Goal: Task Accomplishment & Management: Manage account settings

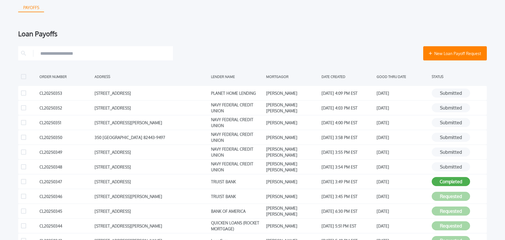
scroll to position [51, 0]
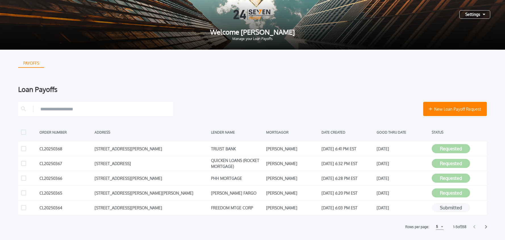
click at [470, 16] on div "Settings" at bounding box center [474, 14] width 31 height 9
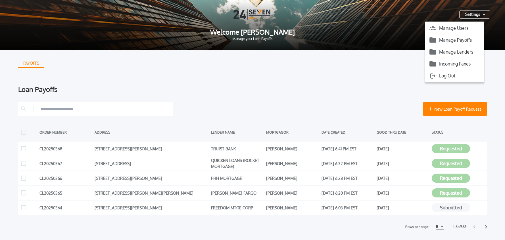
click at [468, 40] on button "Manage Payoffs" at bounding box center [454, 40] width 59 height 9
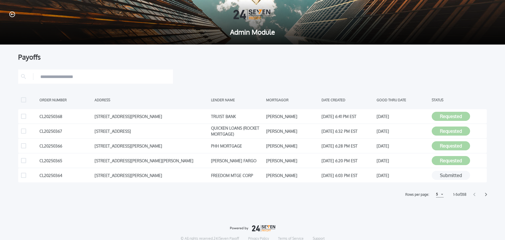
drag, startPoint x: 436, startPoint y: 195, endPoint x: 438, endPoint y: 212, distance: 17.2
click at [436, 195] on div "5" at bounding box center [440, 195] width 8 height 6
click at [438, 216] on h1 "15" at bounding box center [439, 216] width 5 height 7
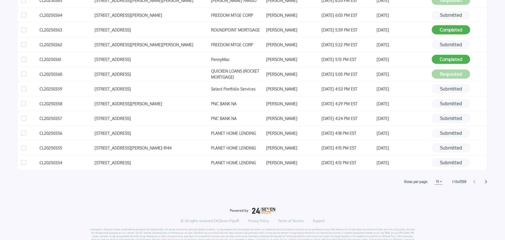
scroll to position [161, 0]
click at [486, 182] on icon at bounding box center [486, 182] width 2 height 4
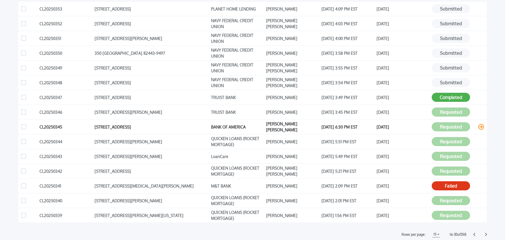
scroll to position [108, 0]
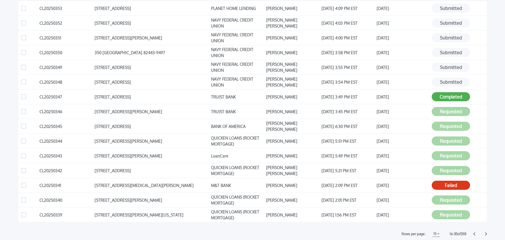
click at [485, 234] on icon at bounding box center [486, 234] width 2 height 4
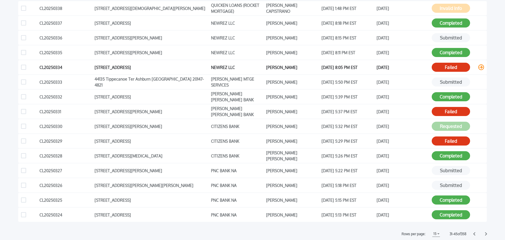
click at [482, 68] on icon at bounding box center [481, 67] width 6 height 6
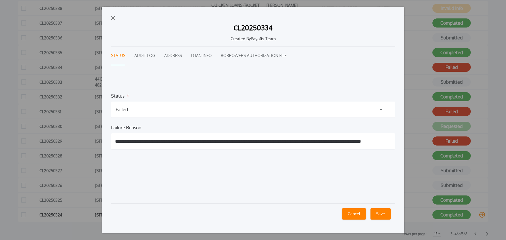
click at [361, 215] on button "Cancel" at bounding box center [354, 213] width 24 height 11
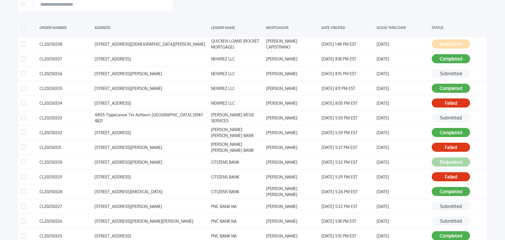
scroll to position [60, 0]
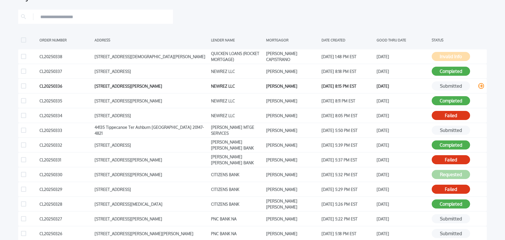
click at [481, 87] on icon at bounding box center [481, 86] width 6 height 6
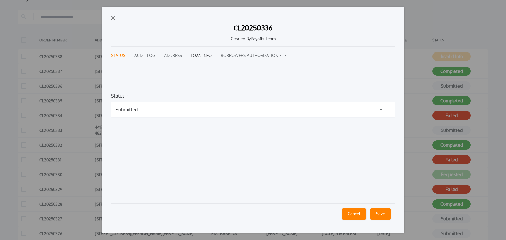
click at [202, 57] on button "Loan Info" at bounding box center [201, 56] width 21 height 19
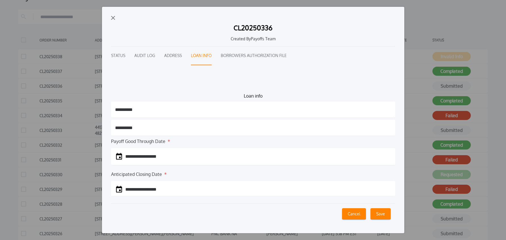
drag, startPoint x: 114, startPoint y: 17, endPoint x: 117, endPoint y: 18, distance: 3.5
click at [114, 17] on img "button" at bounding box center [113, 18] width 4 height 4
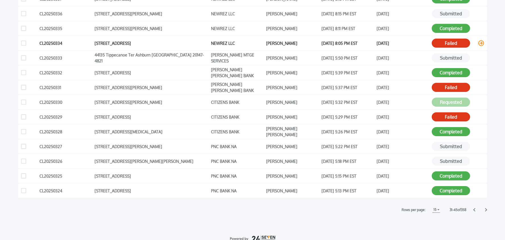
scroll to position [137, 0]
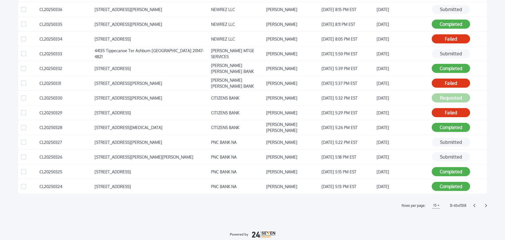
click at [485, 206] on icon at bounding box center [486, 206] width 2 height 4
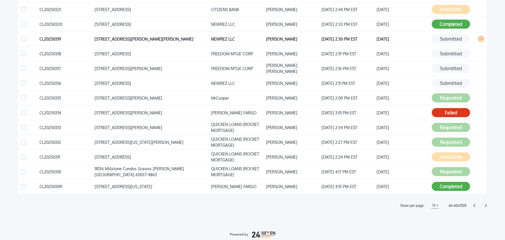
click at [480, 38] on icon at bounding box center [481, 39] width 6 height 6
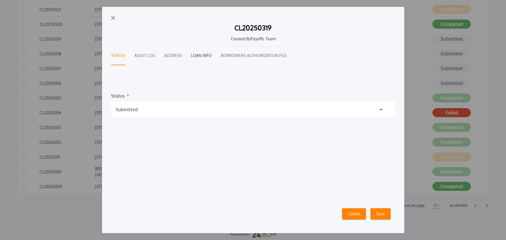
click at [194, 55] on button "Loan Info" at bounding box center [201, 56] width 21 height 19
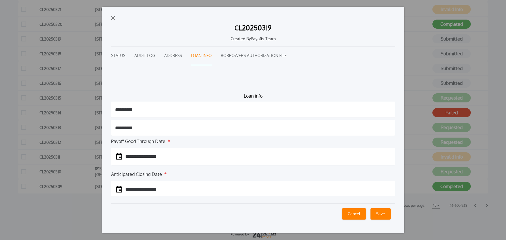
click at [112, 17] on img "button" at bounding box center [113, 18] width 4 height 4
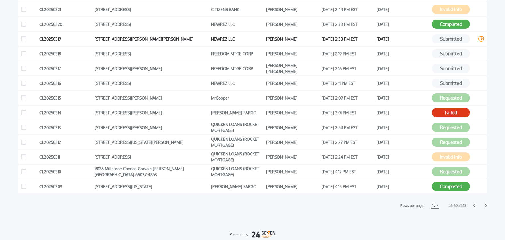
click at [482, 40] on icon at bounding box center [481, 39] width 6 height 6
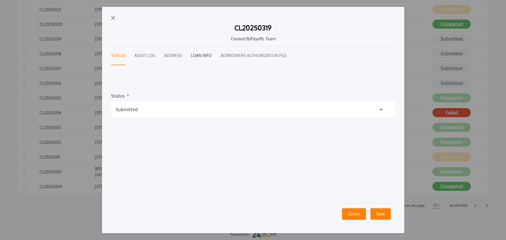
click at [200, 58] on button "Loan Info" at bounding box center [201, 56] width 21 height 19
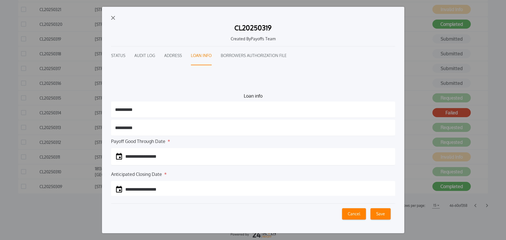
click at [143, 57] on button "Audit Log" at bounding box center [144, 56] width 21 height 19
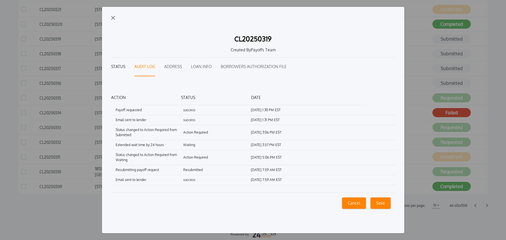
click at [117, 65] on button "Status" at bounding box center [118, 67] width 14 height 19
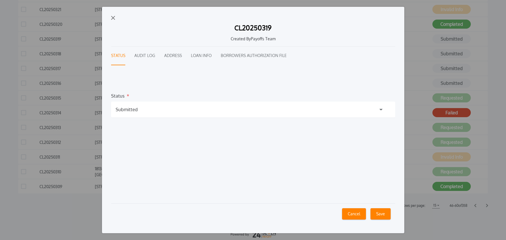
click at [147, 113] on div "Submitted" at bounding box center [253, 110] width 284 height 16
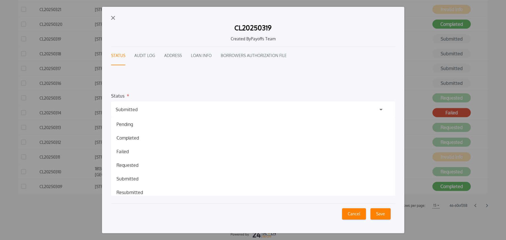
click at [132, 150] on h1 "Failed" at bounding box center [122, 151] width 21 height 7
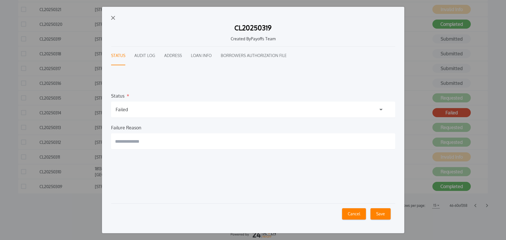
click at [158, 145] on input "text" at bounding box center [253, 141] width 284 height 16
click at [102, 7] on button "CL20250319 Created By Payoffs Team Status Audit Log Address Loan Info Borrowers…" at bounding box center [253, 120] width 302 height 226
click at [102, 7] on button "**********" at bounding box center [253, 120] width 302 height 226
click at [102, 7] on button "CL20250319 Created By Payoffs Team Status Audit Log Address Loan Info Borrowers…" at bounding box center [253, 120] width 302 height 226
click at [102, 7] on button "**********" at bounding box center [253, 120] width 302 height 226
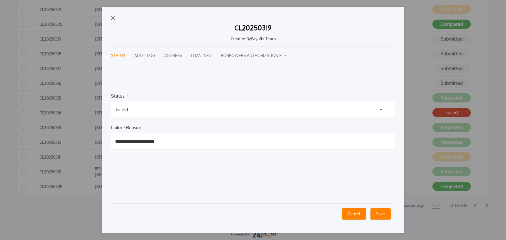
click at [102, 7] on button "**********" at bounding box center [253, 120] width 302 height 226
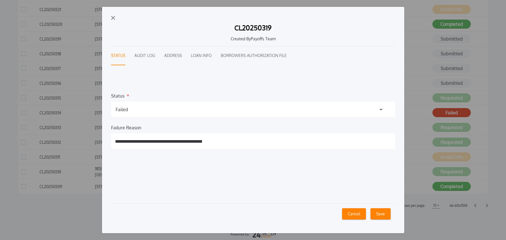
click at [102, 7] on button "**********" at bounding box center [253, 120] width 302 height 226
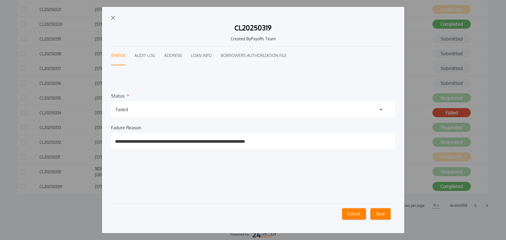
click at [102, 7] on button "**********" at bounding box center [253, 120] width 302 height 226
drag, startPoint x: 309, startPoint y: 142, endPoint x: 283, endPoint y: 144, distance: 25.3
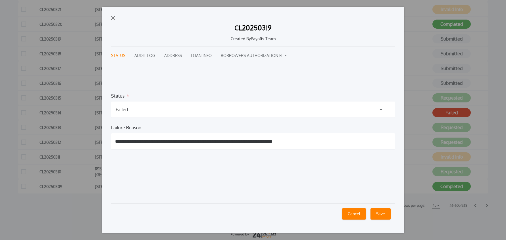
click at [284, 144] on input "**********" at bounding box center [253, 141] width 284 height 16
click at [102, 7] on button "**********" at bounding box center [253, 120] width 302 height 226
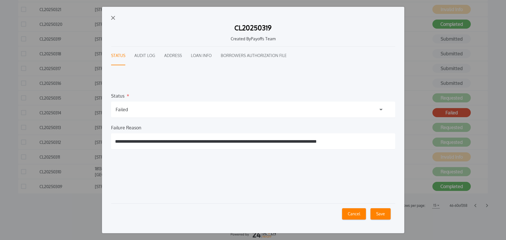
click at [102, 7] on button "**********" at bounding box center [253, 120] width 302 height 226
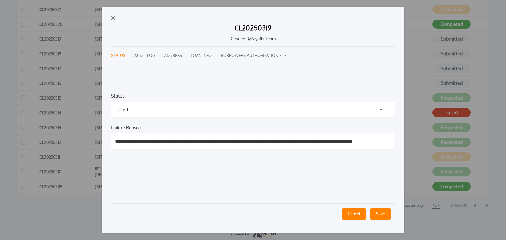
click at [102, 7] on button "**********" at bounding box center [253, 120] width 302 height 226
type input "**********"
click at [378, 213] on button "Save" at bounding box center [380, 213] width 20 height 11
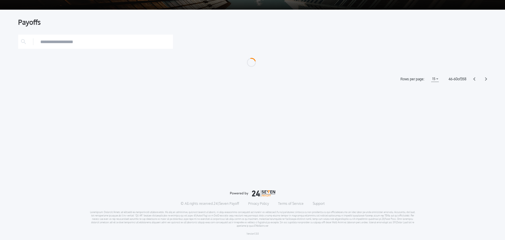
scroll to position [137, 0]
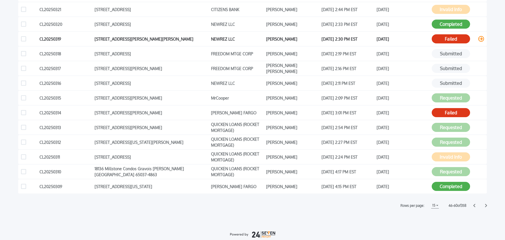
click at [482, 39] on icon at bounding box center [481, 39] width 6 height 6
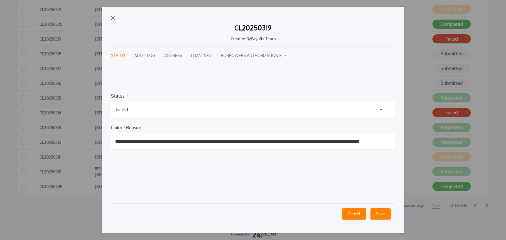
click at [247, 55] on button "Borrowers Authorization File" at bounding box center [254, 56] width 66 height 19
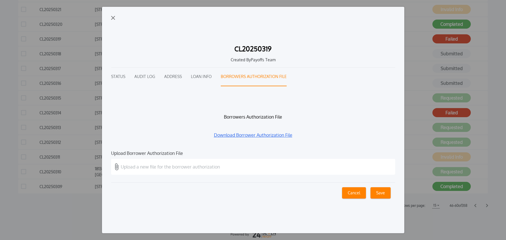
drag, startPoint x: 269, startPoint y: 133, endPoint x: 317, endPoint y: 131, distance: 47.7
click at [269, 133] on link "Download Borrower Authorization File" at bounding box center [253, 135] width 284 height 7
click at [112, 18] on img "button" at bounding box center [113, 18] width 4 height 4
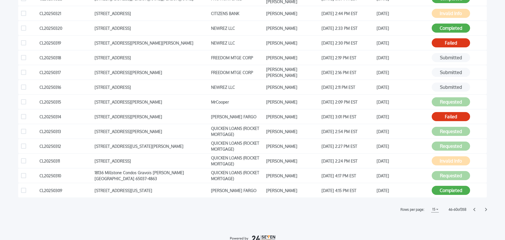
scroll to position [133, 0]
click at [480, 58] on icon at bounding box center [481, 58] width 6 height 6
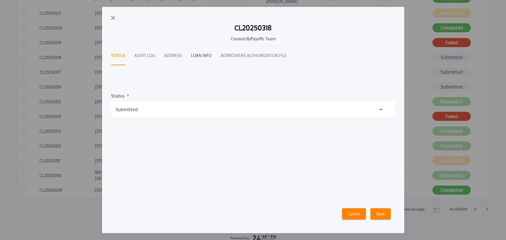
click at [206, 55] on button "Loan Info" at bounding box center [201, 56] width 21 height 19
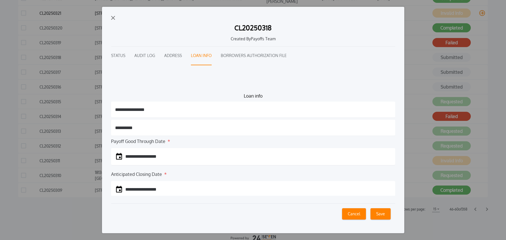
click at [112, 19] on img "button" at bounding box center [113, 18] width 4 height 4
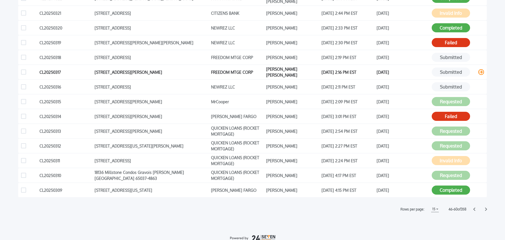
click at [480, 72] on icon at bounding box center [481, 72] width 6 height 6
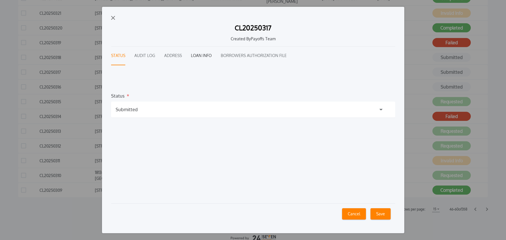
click at [196, 56] on button "Loan Info" at bounding box center [201, 56] width 21 height 19
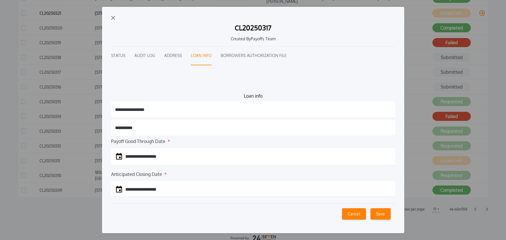
click at [112, 19] on img "button" at bounding box center [113, 18] width 4 height 4
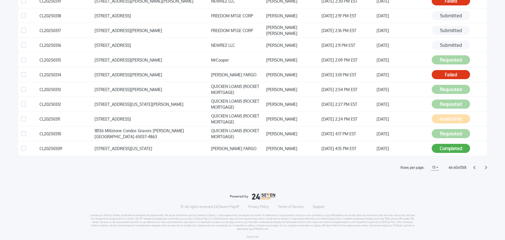
scroll to position [178, 0]
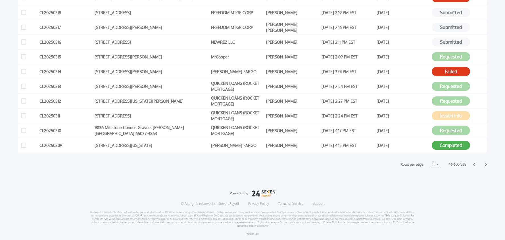
click at [474, 165] on icon at bounding box center [474, 164] width 2 height 3
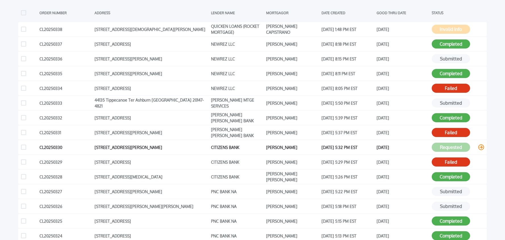
scroll to position [139, 0]
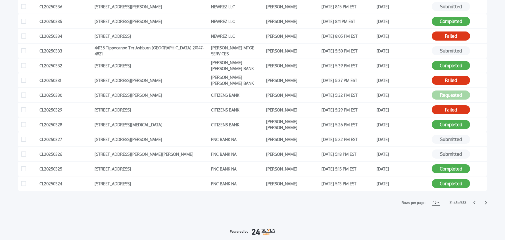
click at [474, 202] on icon at bounding box center [474, 203] width 2 height 4
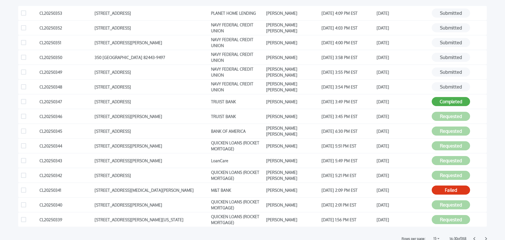
scroll to position [143, 0]
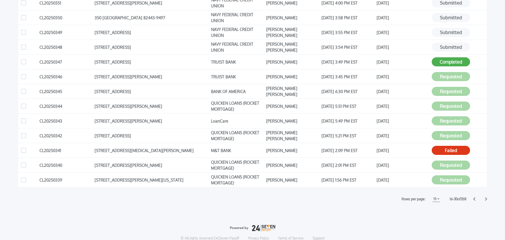
click at [475, 200] on icon at bounding box center [474, 199] width 2 height 4
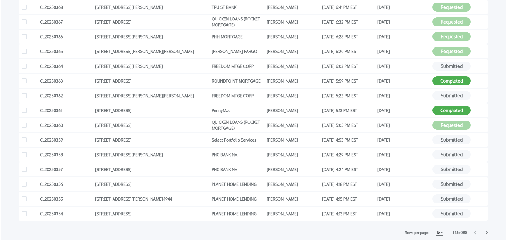
scroll to position [106, 0]
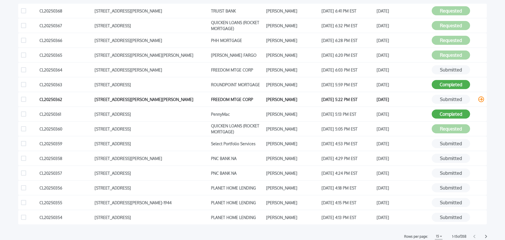
click at [481, 99] on icon at bounding box center [481, 100] width 6 height 6
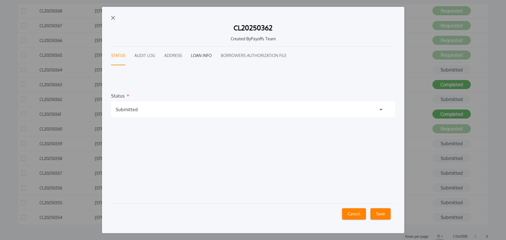
click at [198, 54] on button "Loan Info" at bounding box center [201, 56] width 21 height 19
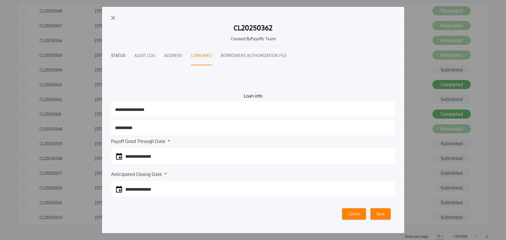
click at [116, 56] on button "Status" at bounding box center [118, 56] width 14 height 19
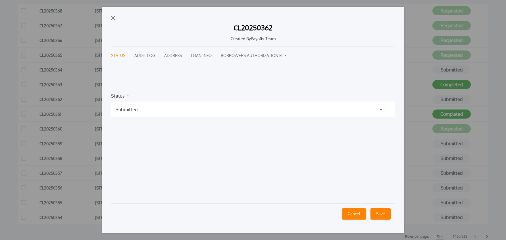
click at [145, 108] on div "Submitted" at bounding box center [253, 110] width 284 height 16
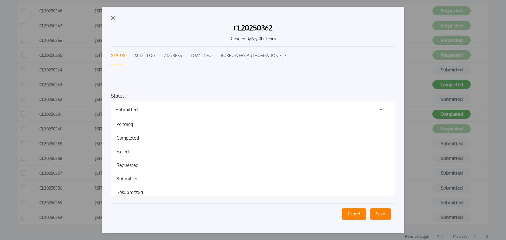
drag, startPoint x: 134, startPoint y: 151, endPoint x: 139, endPoint y: 152, distance: 4.9
click at [134, 151] on div "Failed Failed" at bounding box center [253, 152] width 284 height 14
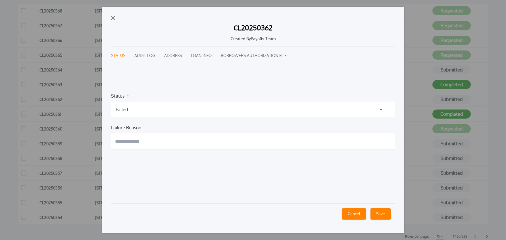
click at [154, 141] on input "text" at bounding box center [253, 141] width 284 height 16
click at [102, 7] on button "CL20250362 Created By Payoffs Team Status Audit Log Address Loan Info Borrowers…" at bounding box center [253, 120] width 302 height 226
click at [102, 7] on button "**********" at bounding box center [253, 120] width 302 height 226
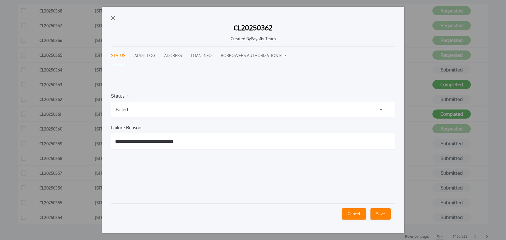
click at [102, 7] on button "**********" at bounding box center [253, 120] width 302 height 226
paste input "**********"
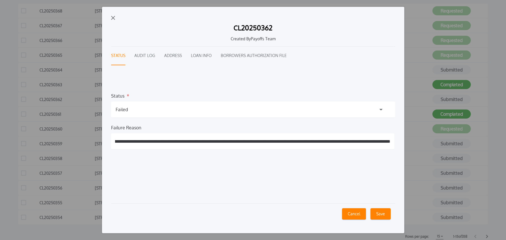
scroll to position [0, 55]
type input "**********"
click at [381, 214] on button "Save" at bounding box center [380, 213] width 20 height 11
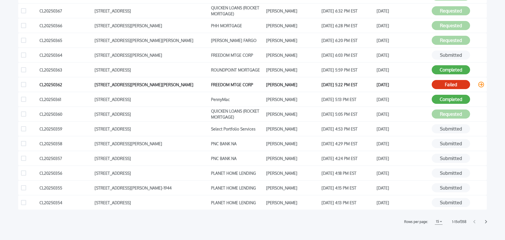
scroll to position [127, 0]
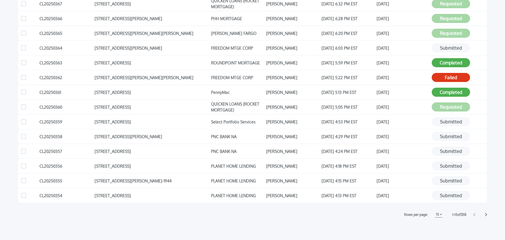
click at [486, 216] on icon at bounding box center [486, 215] width 2 height 4
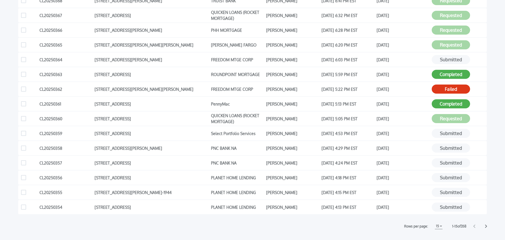
scroll to position [120, 0]
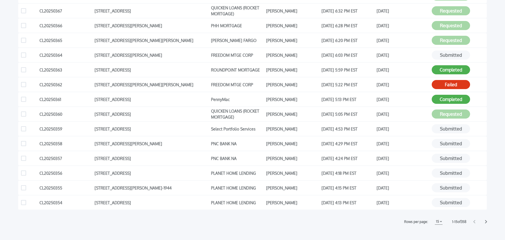
click at [486, 222] on icon at bounding box center [486, 221] width 2 height 3
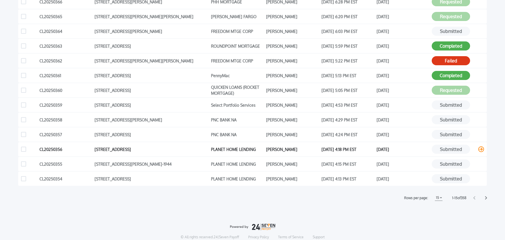
scroll to position [178, 0]
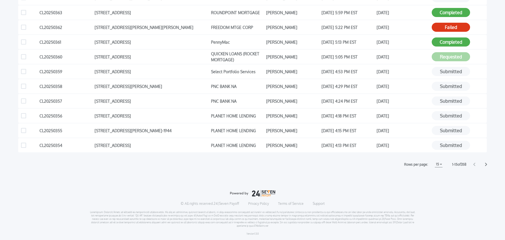
click at [485, 164] on icon at bounding box center [486, 165] width 2 height 4
click at [486, 165] on icon at bounding box center [486, 165] width 2 height 4
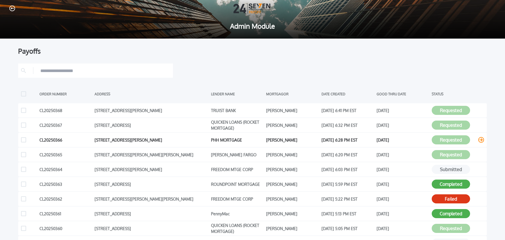
scroll to position [0, 0]
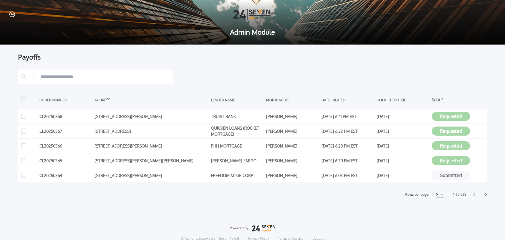
click at [438, 195] on div "5" at bounding box center [440, 195] width 8 height 6
drag, startPoint x: 438, startPoint y: 216, endPoint x: 455, endPoint y: 218, distance: 17.6
click at [437, 216] on h1 "15" at bounding box center [439, 216] width 5 height 7
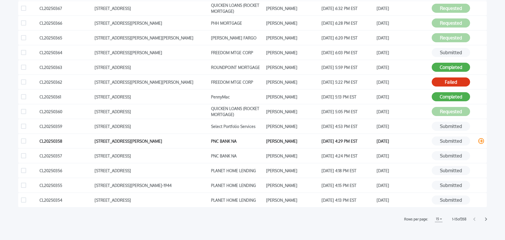
scroll to position [126, 0]
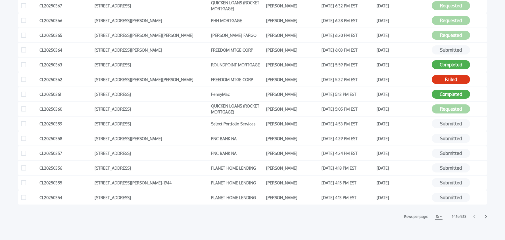
click at [485, 217] on icon at bounding box center [486, 217] width 2 height 4
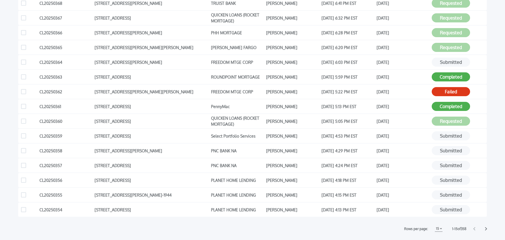
scroll to position [116, 0]
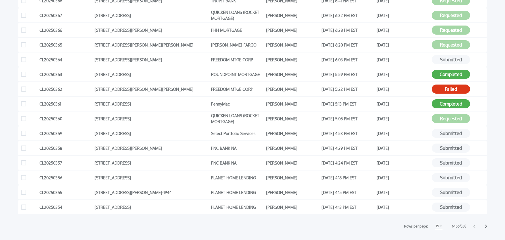
click at [486, 226] on icon at bounding box center [486, 226] width 2 height 3
click at [435, 226] on h1 "15" at bounding box center [437, 226] width 5 height 7
click at [438, 233] on h1 "5" at bounding box center [438, 233] width 4 height 7
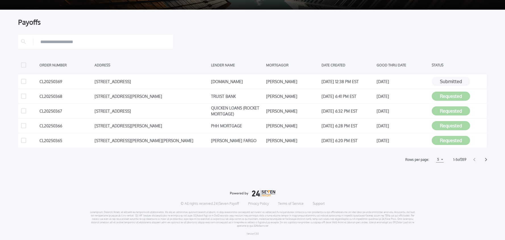
click at [438, 158] on div "5 5" at bounding box center [440, 160] width 8 height 6
drag, startPoint x: 438, startPoint y: 173, endPoint x: 452, endPoint y: 176, distance: 14.7
click at [438, 173] on h1 "10" at bounding box center [439, 173] width 5 height 7
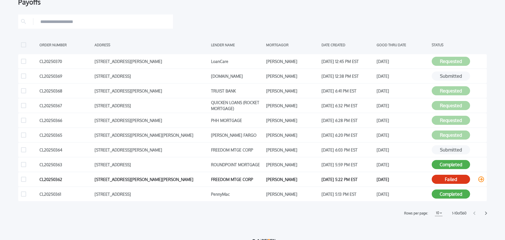
scroll to position [58, 0]
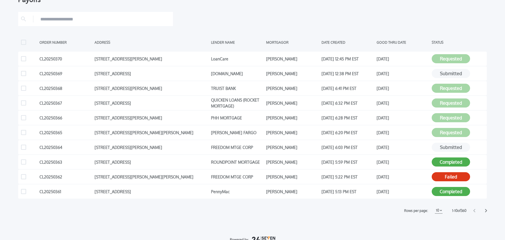
click at [486, 211] on icon at bounding box center [486, 211] width 2 height 4
click at [486, 210] on icon at bounding box center [486, 211] width 2 height 4
click at [486, 211] on icon at bounding box center [486, 211] width 2 height 4
click at [486, 211] on icon at bounding box center [486, 210] width 2 height 3
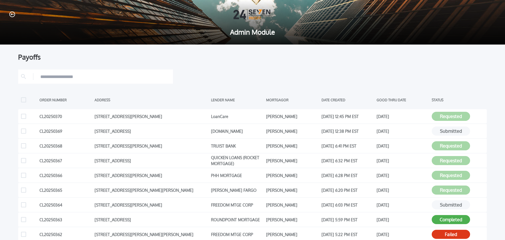
click at [12, 14] on icon "button" at bounding box center [12, 15] width 6 height 6
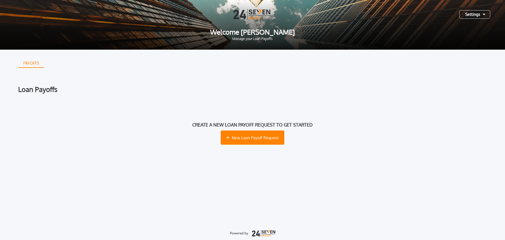
click at [469, 13] on div "Settings" at bounding box center [474, 14] width 31 height 9
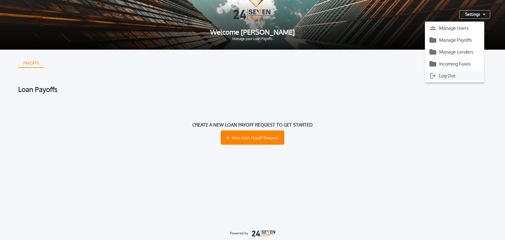
click at [446, 75] on button "Log Out" at bounding box center [454, 76] width 59 height 9
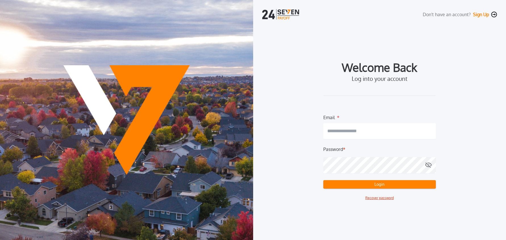
type input "**********"
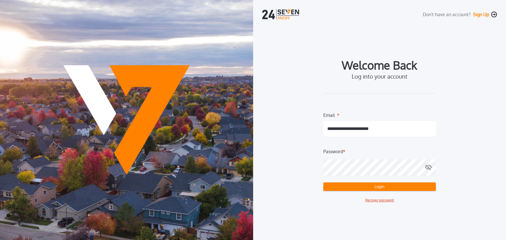
drag, startPoint x: 382, startPoint y: 190, endPoint x: 403, endPoint y: 189, distance: 20.2
click at [382, 190] on button "Login" at bounding box center [379, 187] width 112 height 9
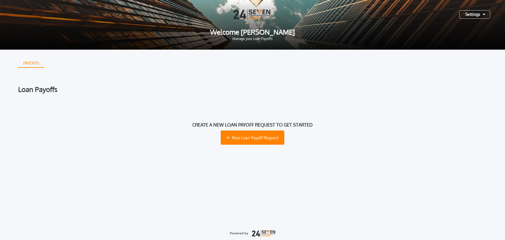
click at [471, 18] on div "Settings" at bounding box center [474, 14] width 31 height 9
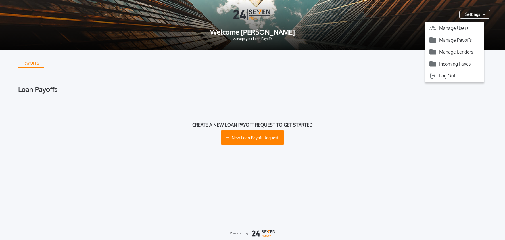
click at [471, 18] on div "Settings" at bounding box center [474, 14] width 31 height 9
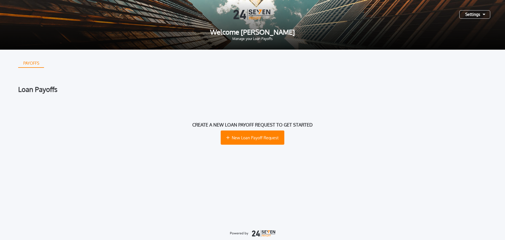
drag, startPoint x: 481, startPoint y: 14, endPoint x: 458, endPoint y: 15, distance: 23.6
click at [481, 14] on div "Settings" at bounding box center [474, 14] width 31 height 9
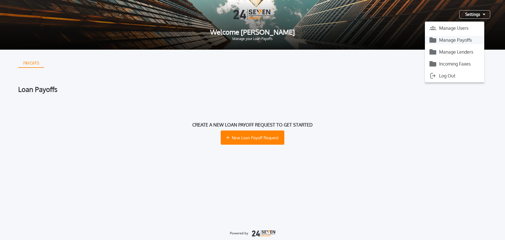
click at [453, 43] on button "Manage Payoffs" at bounding box center [454, 40] width 59 height 9
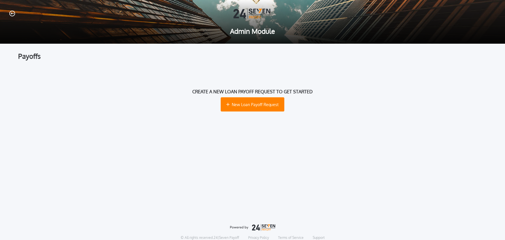
scroll to position [1, 0]
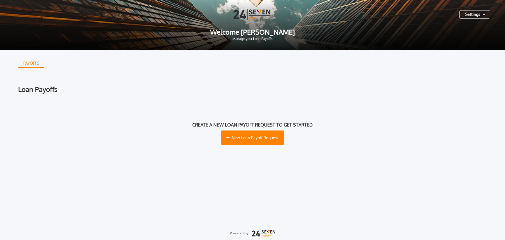
drag, startPoint x: 475, startPoint y: 15, endPoint x: 474, endPoint y: 21, distance: 5.5
click at [475, 15] on div "Settings" at bounding box center [474, 14] width 31 height 9
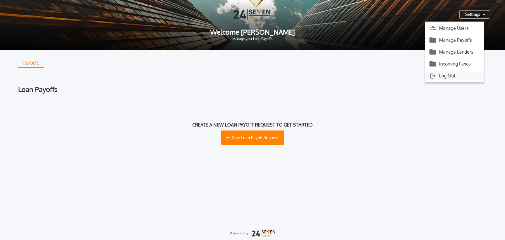
click at [457, 74] on button "Log Out" at bounding box center [454, 76] width 59 height 9
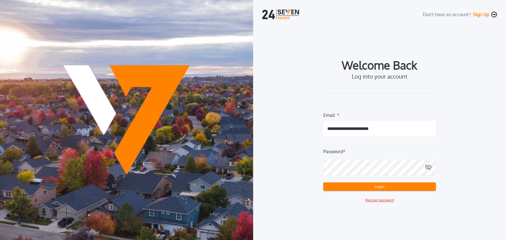
click at [501, 75] on div "**********" at bounding box center [379, 120] width 253 height 240
click at [382, 189] on button "Login" at bounding box center [379, 187] width 112 height 9
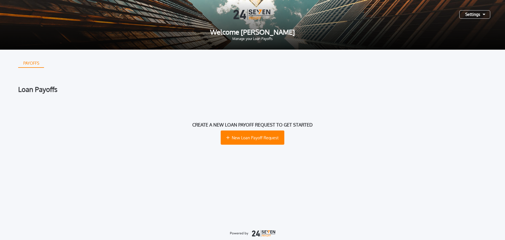
click at [469, 16] on div "Settings" at bounding box center [474, 14] width 31 height 9
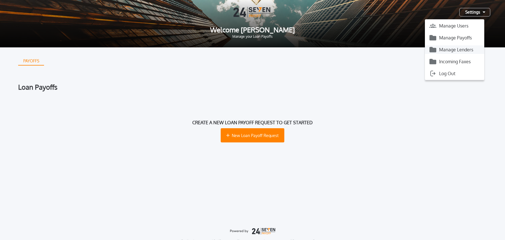
click at [466, 51] on button "Manage Lenders" at bounding box center [454, 49] width 59 height 9
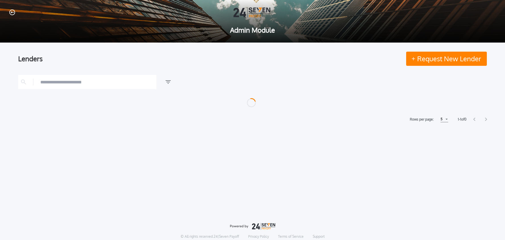
scroll to position [3, 0]
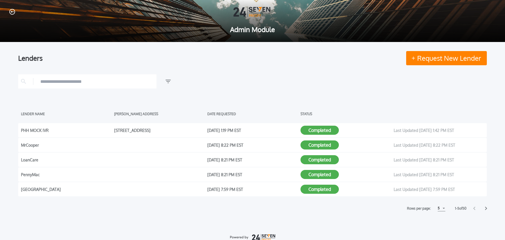
click at [12, 12] on icon "button" at bounding box center [12, 12] width 6 height 6
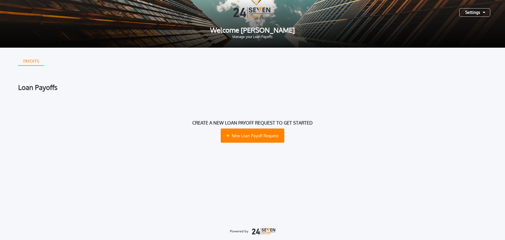
drag, startPoint x: 479, startPoint y: 14, endPoint x: 474, endPoint y: 17, distance: 5.9
click at [479, 14] on div "Settings" at bounding box center [474, 12] width 31 height 9
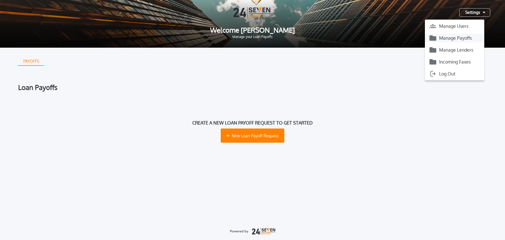
click at [465, 38] on button "Manage Payoffs" at bounding box center [454, 38] width 59 height 9
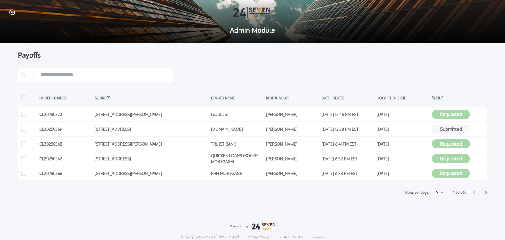
click at [14, 12] on icon "button" at bounding box center [12, 12] width 6 height 6
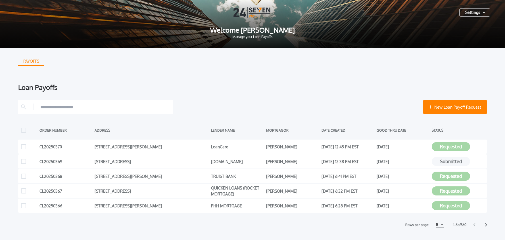
click at [482, 14] on div "Settings" at bounding box center [474, 12] width 31 height 9
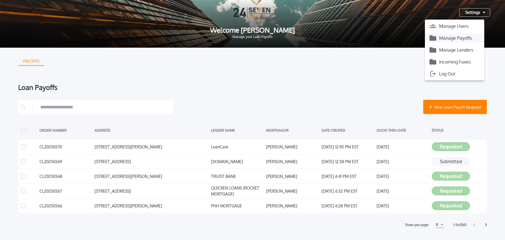
drag, startPoint x: 450, startPoint y: 39, endPoint x: 440, endPoint y: 39, distance: 9.4
click at [450, 39] on button "Manage Payoffs" at bounding box center [454, 38] width 59 height 9
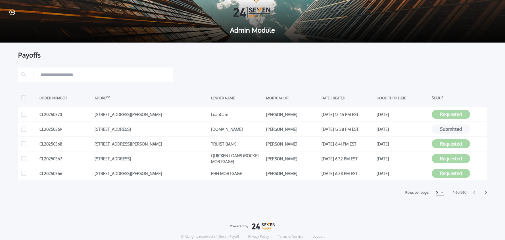
click at [485, 193] on icon at bounding box center [486, 193] width 2 height 4
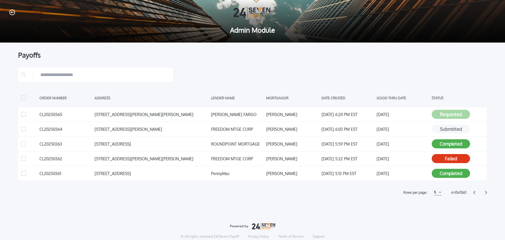
drag, startPoint x: 473, startPoint y: 192, endPoint x: 448, endPoint y: 198, distance: 25.4
click at [473, 192] on div "Rows per page: 5 5 5 10 10 15 15 6 - 10 of 360" at bounding box center [252, 193] width 469 height 6
click at [435, 193] on div "5" at bounding box center [438, 192] width 8 height 6
click at [435, 194] on div "5" at bounding box center [438, 192] width 8 height 6
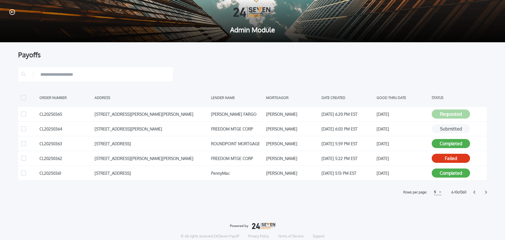
click at [417, 208] on div "Payoffs ORDER NUMBER ADDRESS LENDER NAME MORTGAGOR DATE CREATED GOOD THRU DATE …" at bounding box center [252, 157] width 505 height 231
click at [485, 193] on icon at bounding box center [486, 193] width 2 height 4
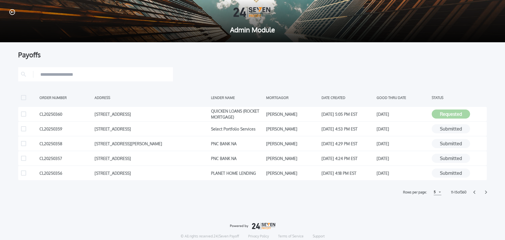
click at [486, 193] on icon at bounding box center [486, 192] width 2 height 3
click at [486, 192] on icon at bounding box center [486, 193] width 2 height 4
click at [486, 193] on icon at bounding box center [486, 193] width 2 height 4
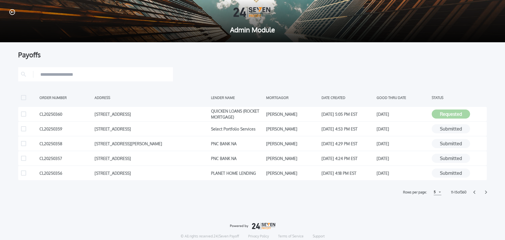
click at [486, 193] on icon at bounding box center [486, 193] width 2 height 4
click at [436, 193] on div "5" at bounding box center [438, 192] width 8 height 6
click at [487, 193] on div "Payoffs ORDER NUMBER ADDRESS LENDER NAME MORTGAGOR DATE CREATED GOOD THRU DATE …" at bounding box center [252, 157] width 505 height 231
click at [485, 193] on icon at bounding box center [486, 193] width 2 height 4
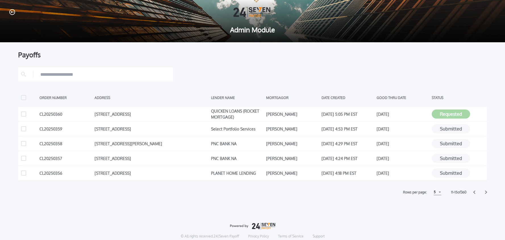
click at [486, 193] on icon at bounding box center [486, 192] width 2 height 3
click at [487, 193] on icon at bounding box center [486, 193] width 2 height 4
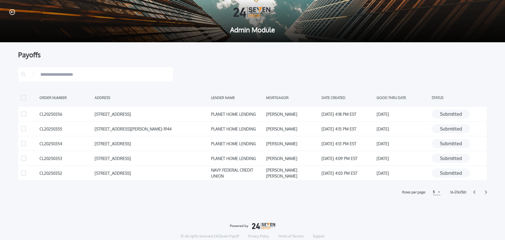
click at [474, 193] on icon at bounding box center [474, 193] width 2 height 4
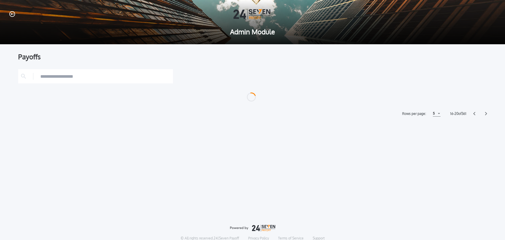
scroll to position [0, 0]
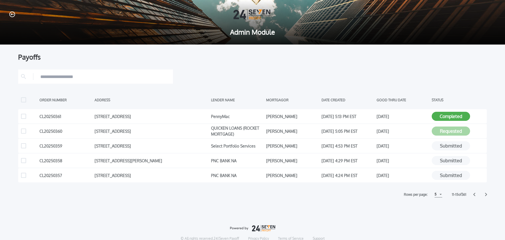
click at [475, 195] on div at bounding box center [480, 195] width 14 height 4
click at [474, 195] on icon at bounding box center [474, 195] width 2 height 4
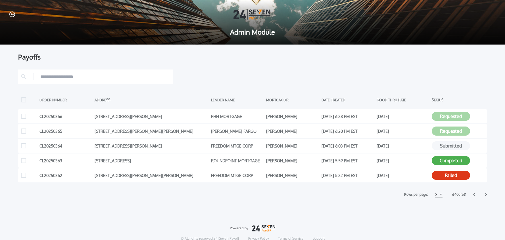
click at [473, 195] on icon at bounding box center [474, 195] width 2 height 4
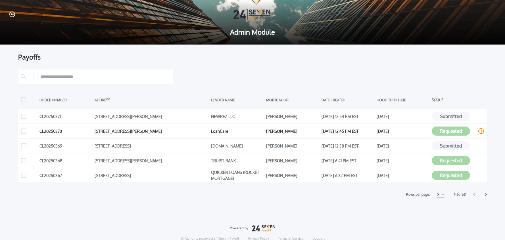
click at [480, 131] on icon at bounding box center [481, 131] width 6 height 6
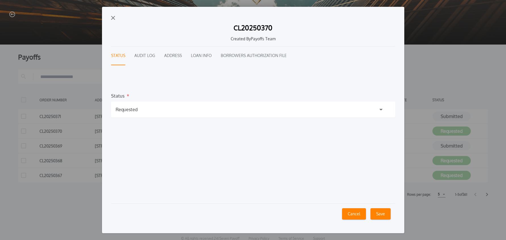
click at [127, 111] on div "Requested" at bounding box center [127, 109] width 22 height 7
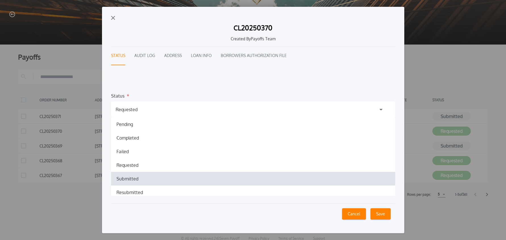
drag, startPoint x: 131, startPoint y: 177, endPoint x: 194, endPoint y: 203, distance: 67.9
click at [131, 177] on h1 "Submitted" at bounding box center [127, 178] width 31 height 7
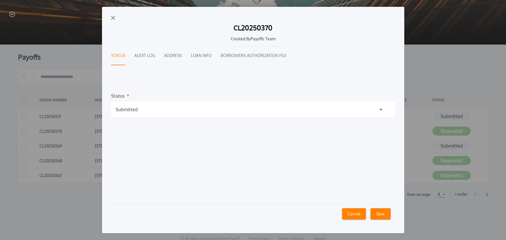
drag, startPoint x: 379, startPoint y: 215, endPoint x: 405, endPoint y: 218, distance: 25.5
click at [380, 215] on button "Save" at bounding box center [380, 213] width 20 height 11
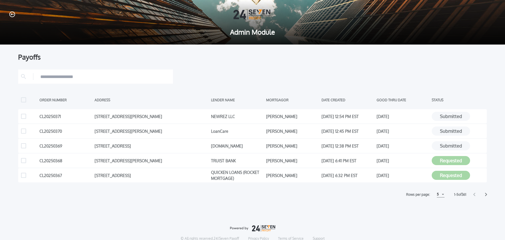
click at [485, 195] on icon at bounding box center [486, 195] width 2 height 4
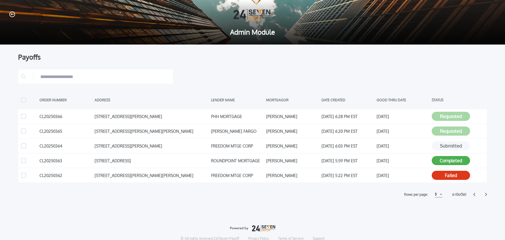
click at [486, 195] on icon at bounding box center [486, 195] width 2 height 4
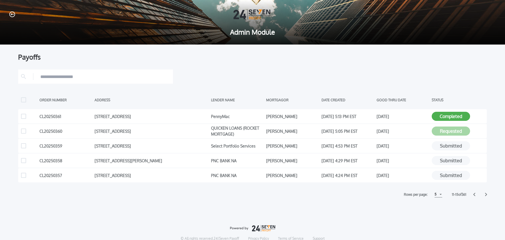
drag, startPoint x: 486, startPoint y: 194, endPoint x: 488, endPoint y: 205, distance: 11.4
click at [486, 194] on icon at bounding box center [486, 194] width 2 height 3
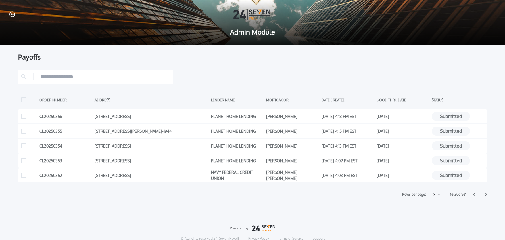
click at [474, 195] on icon at bounding box center [474, 195] width 2 height 4
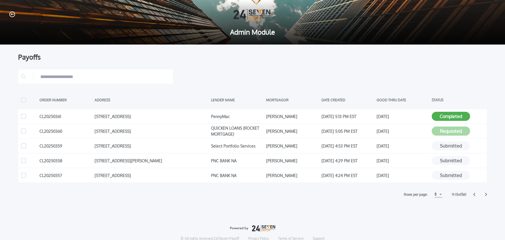
click at [474, 195] on icon at bounding box center [474, 195] width 2 height 4
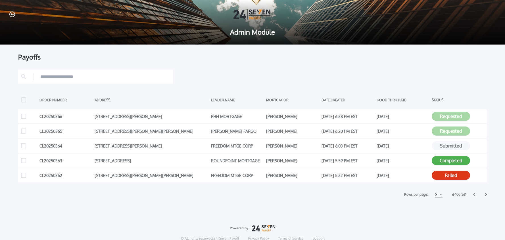
click at [474, 195] on icon at bounding box center [474, 195] width 2 height 4
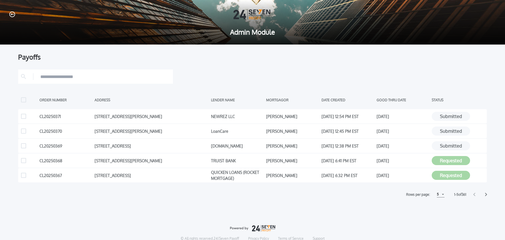
click at [439, 193] on div "5" at bounding box center [441, 195] width 8 height 6
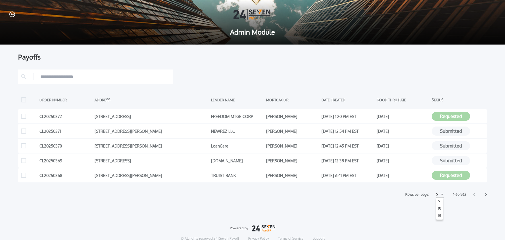
drag, startPoint x: 439, startPoint y: 216, endPoint x: 429, endPoint y: 215, distance: 10.3
click at [439, 216] on h1 "15" at bounding box center [439, 216] width 5 height 7
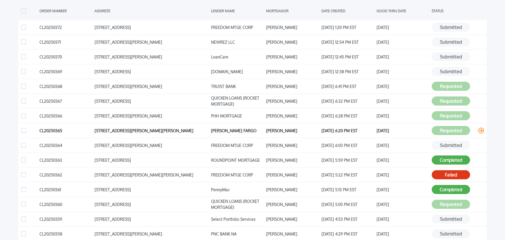
scroll to position [108, 0]
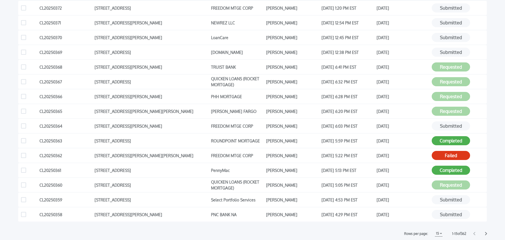
click at [486, 233] on icon at bounding box center [486, 234] width 2 height 4
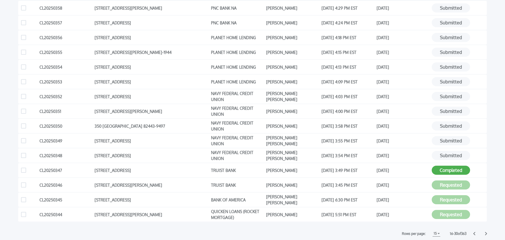
click at [474, 234] on icon at bounding box center [474, 233] width 2 height 3
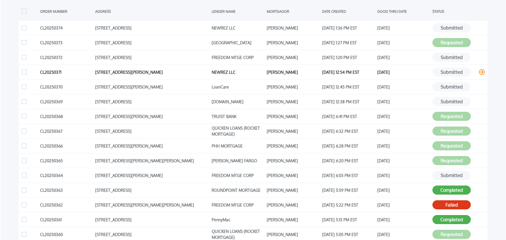
scroll to position [86, 0]
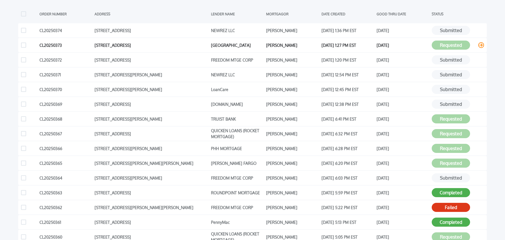
click at [482, 46] on icon at bounding box center [481, 45] width 6 height 6
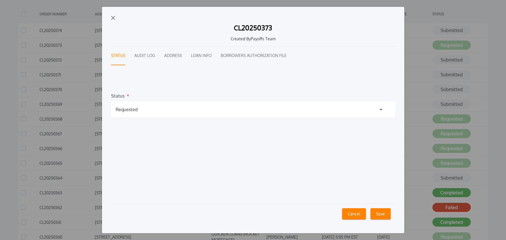
drag, startPoint x: 138, startPoint y: 106, endPoint x: 134, endPoint y: 118, distance: 12.3
click at [138, 106] on div "Requested" at bounding box center [253, 110] width 284 height 16
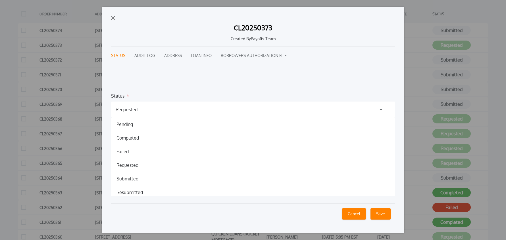
click at [131, 177] on h1 "Submitted" at bounding box center [127, 178] width 31 height 7
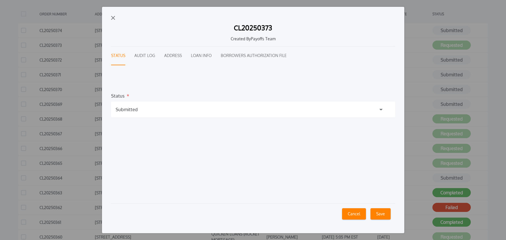
click at [384, 213] on button "Save" at bounding box center [380, 213] width 20 height 11
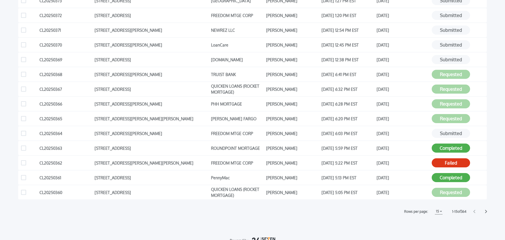
scroll to position [130, 0]
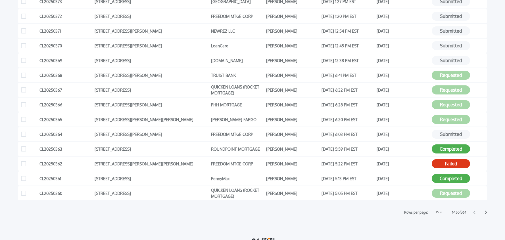
click at [485, 213] on icon at bounding box center [486, 213] width 2 height 4
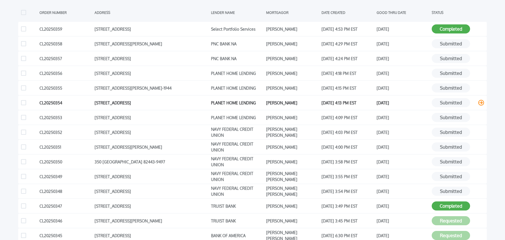
scroll to position [87, 0]
